Goal: Task Accomplishment & Management: Complete application form

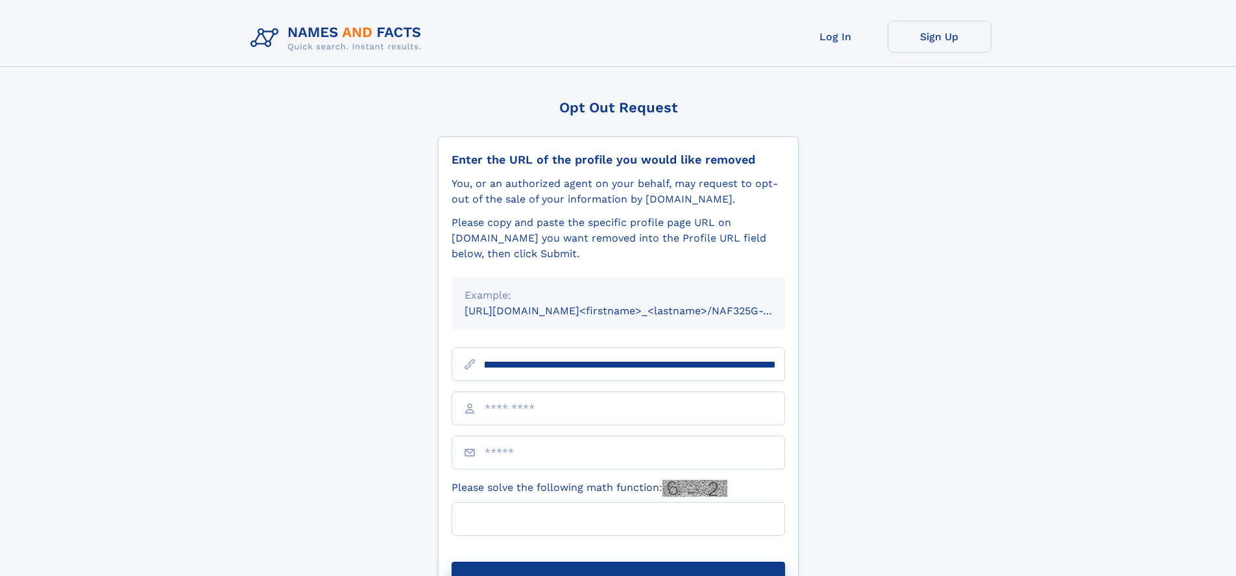
scroll to position [0, 152]
type input "**********"
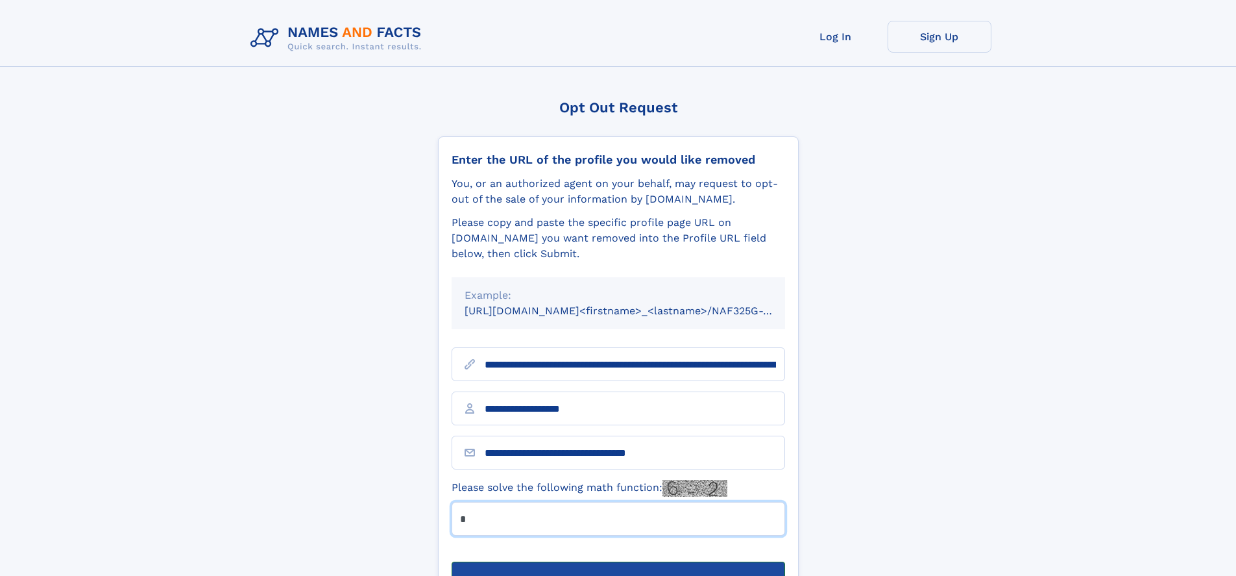
type input "*"
click at [618, 561] on button "Submit Opt Out Request" at bounding box center [619, 582] width 334 height 42
